Goal: Find specific page/section: Find specific page/section

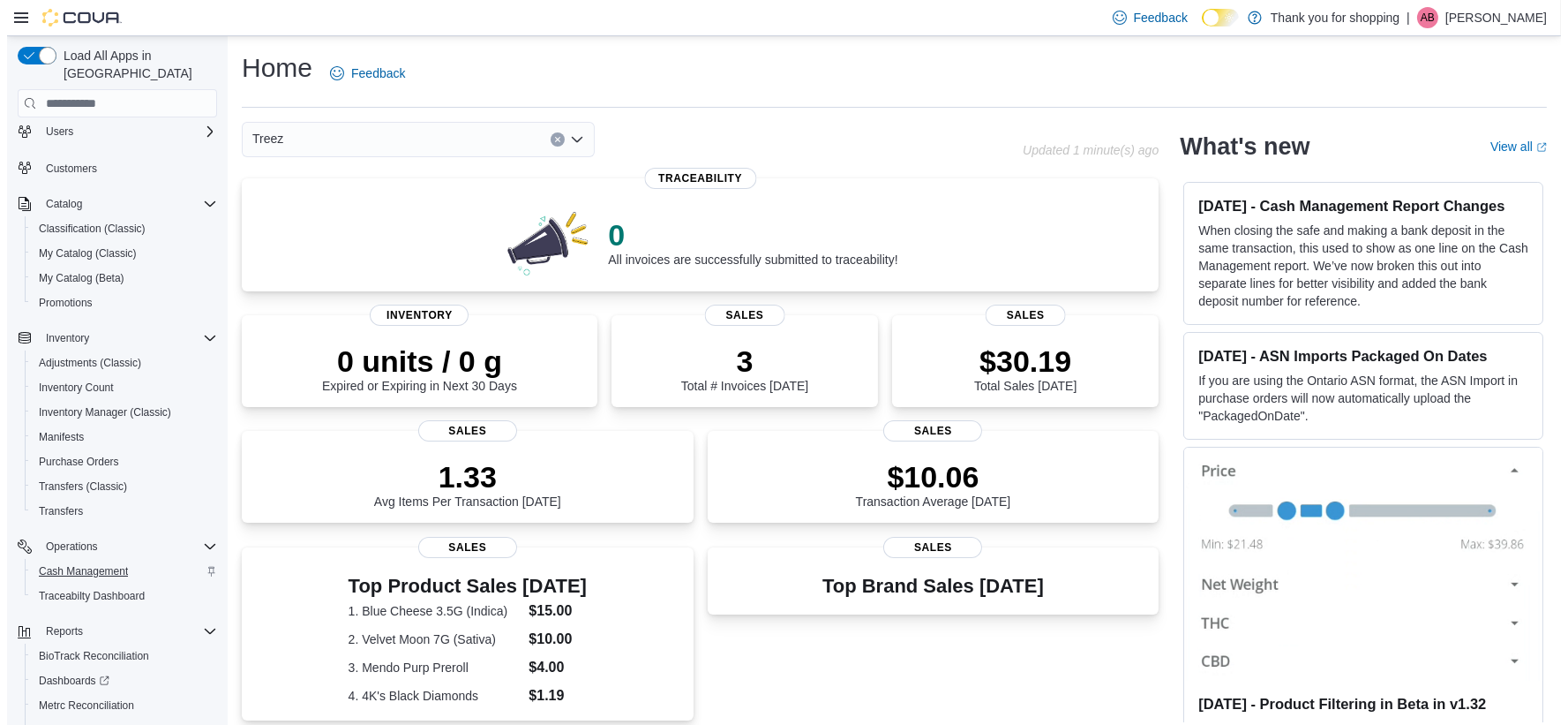
scroll to position [99, 0]
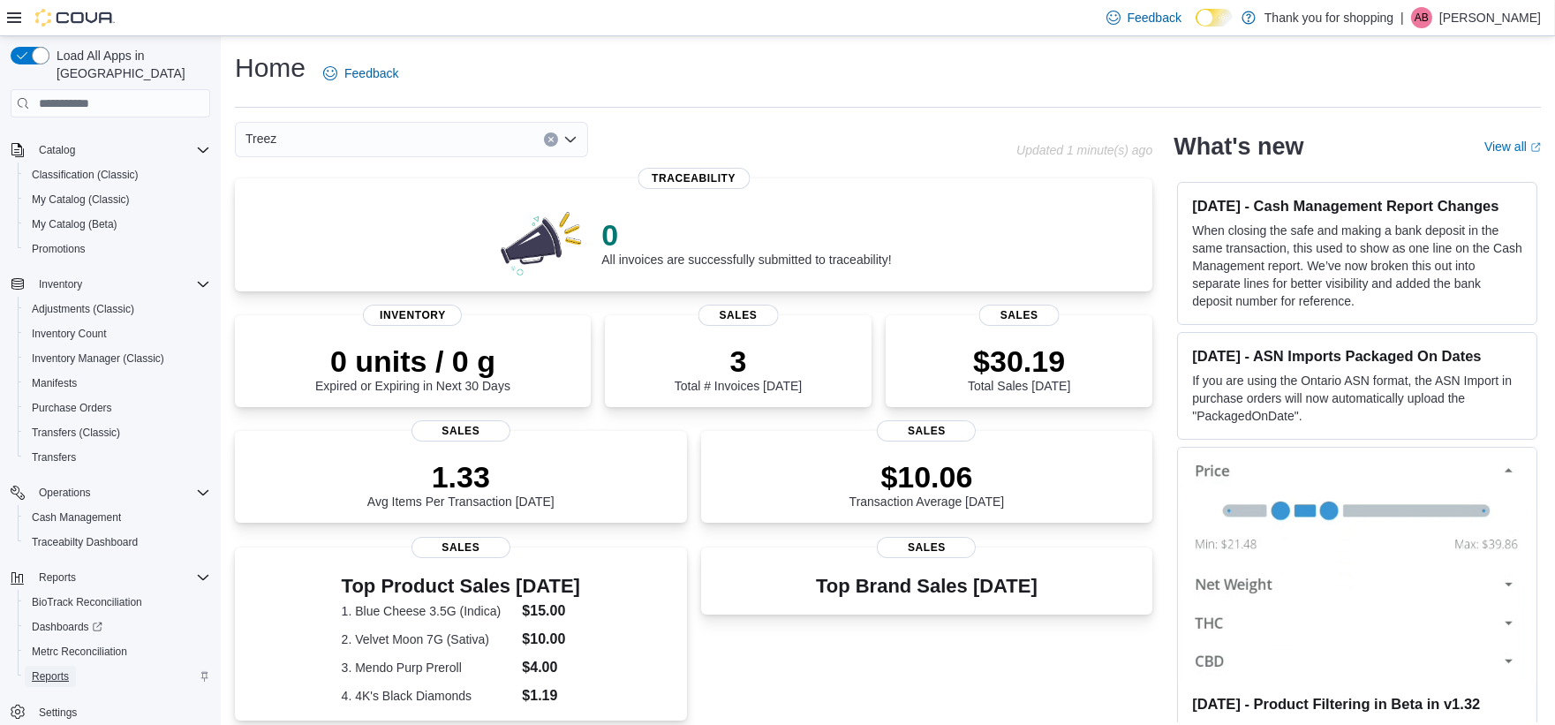
click at [57, 669] on span "Reports" at bounding box center [50, 676] width 37 height 14
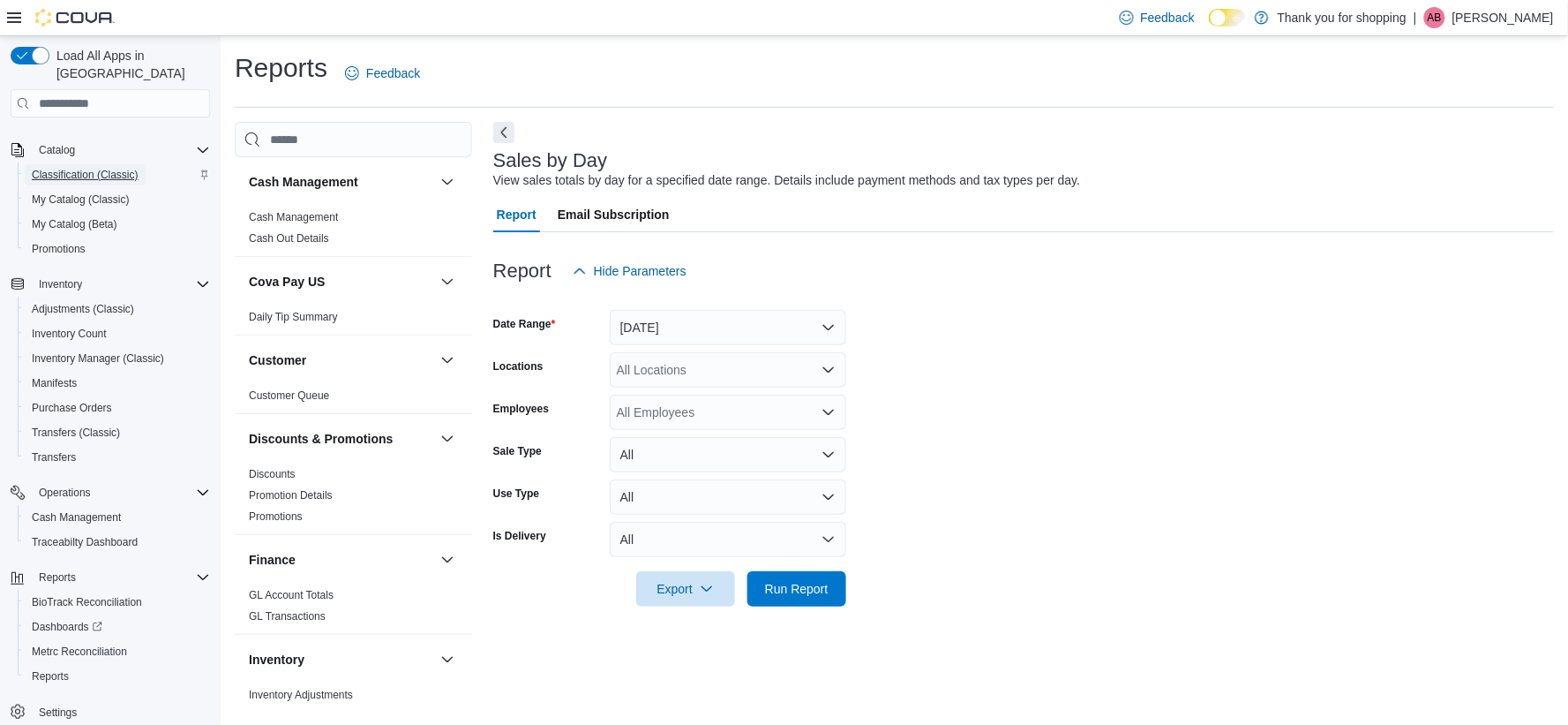
click at [92, 168] on span "Classification (Classic)" at bounding box center [85, 175] width 107 height 14
